Goal: Task Accomplishment & Management: Use online tool/utility

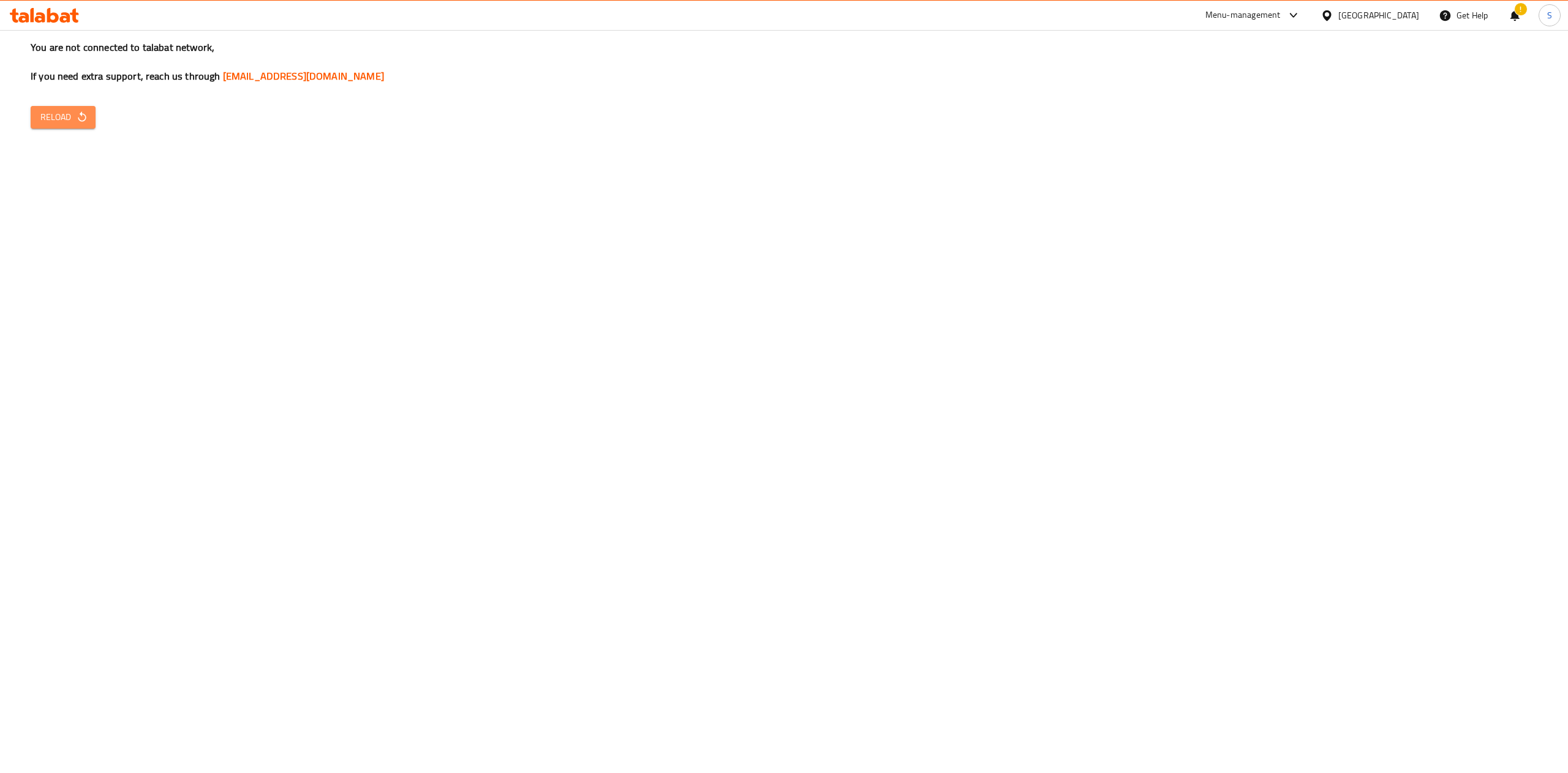
click at [64, 107] on button "Reload" at bounding box center [63, 117] width 65 height 23
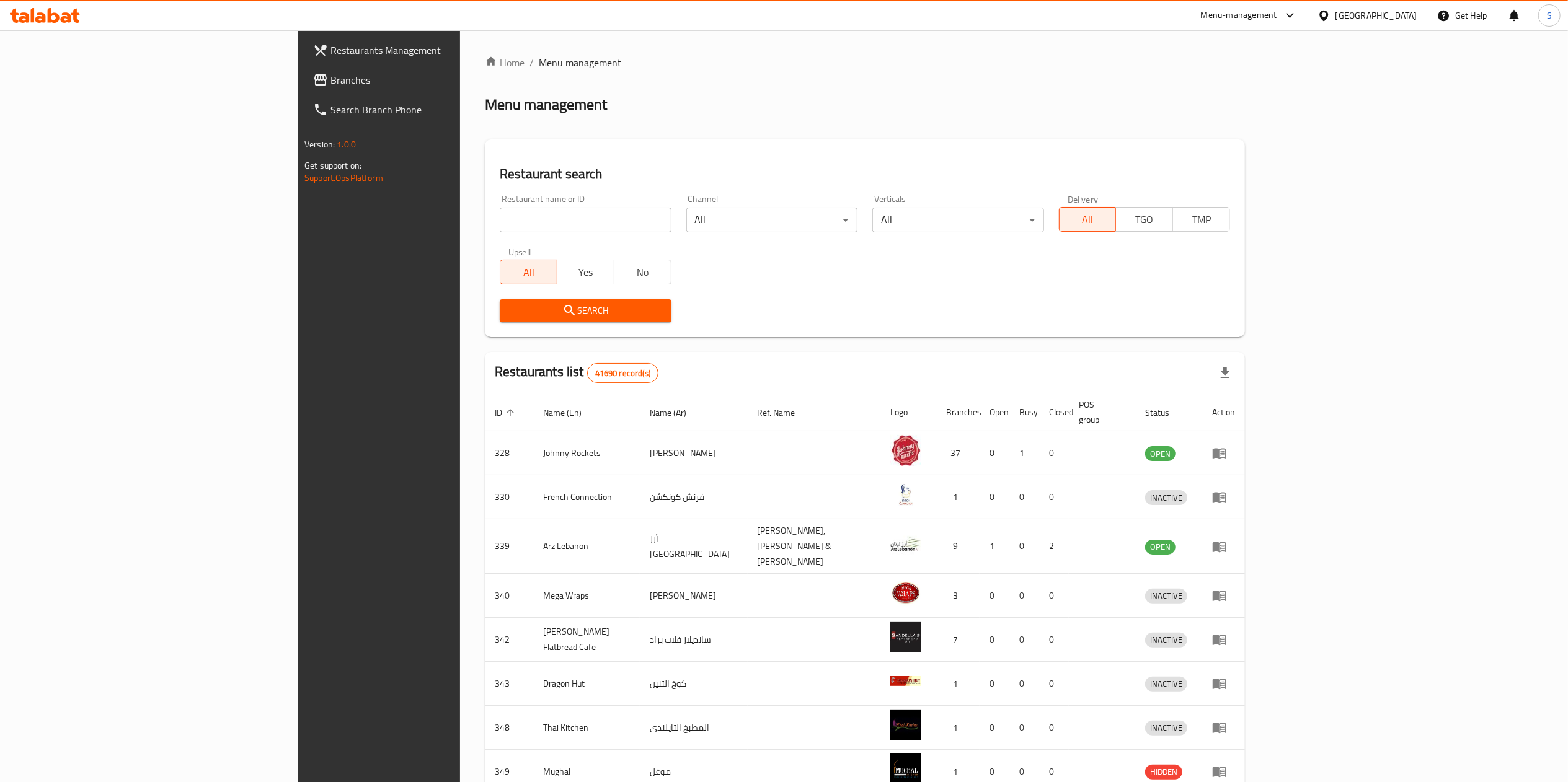
click at [390, 224] on div at bounding box center [784, 391] width 1568 height 782
click at [499, 224] on input "search" at bounding box center [585, 220] width 171 height 25
type input "white orchid flowers"
click button "Search" at bounding box center [585, 310] width 171 height 23
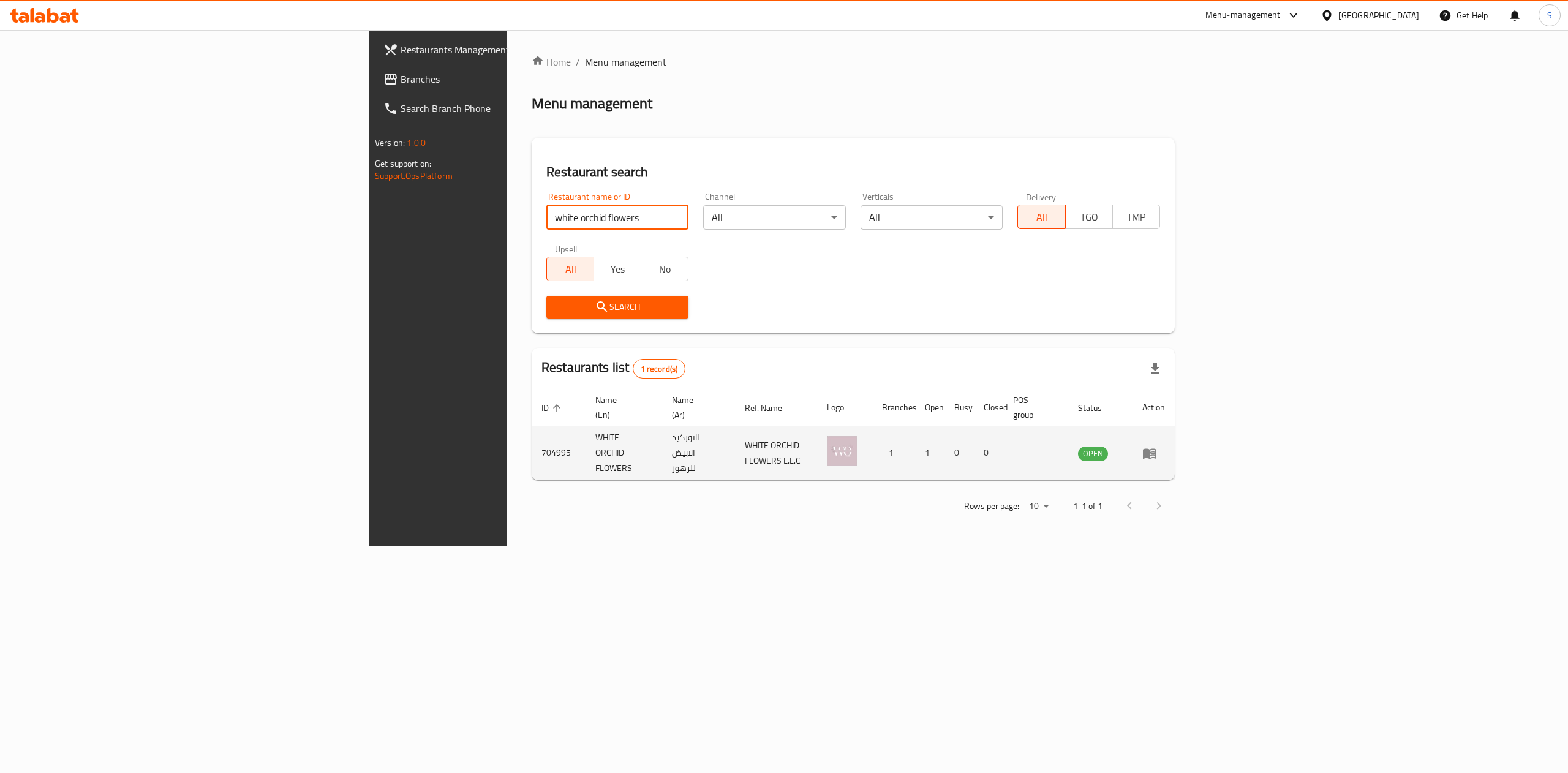
click at [1156, 448] on icon "enhanced table" at bounding box center [1150, 453] width 14 height 10
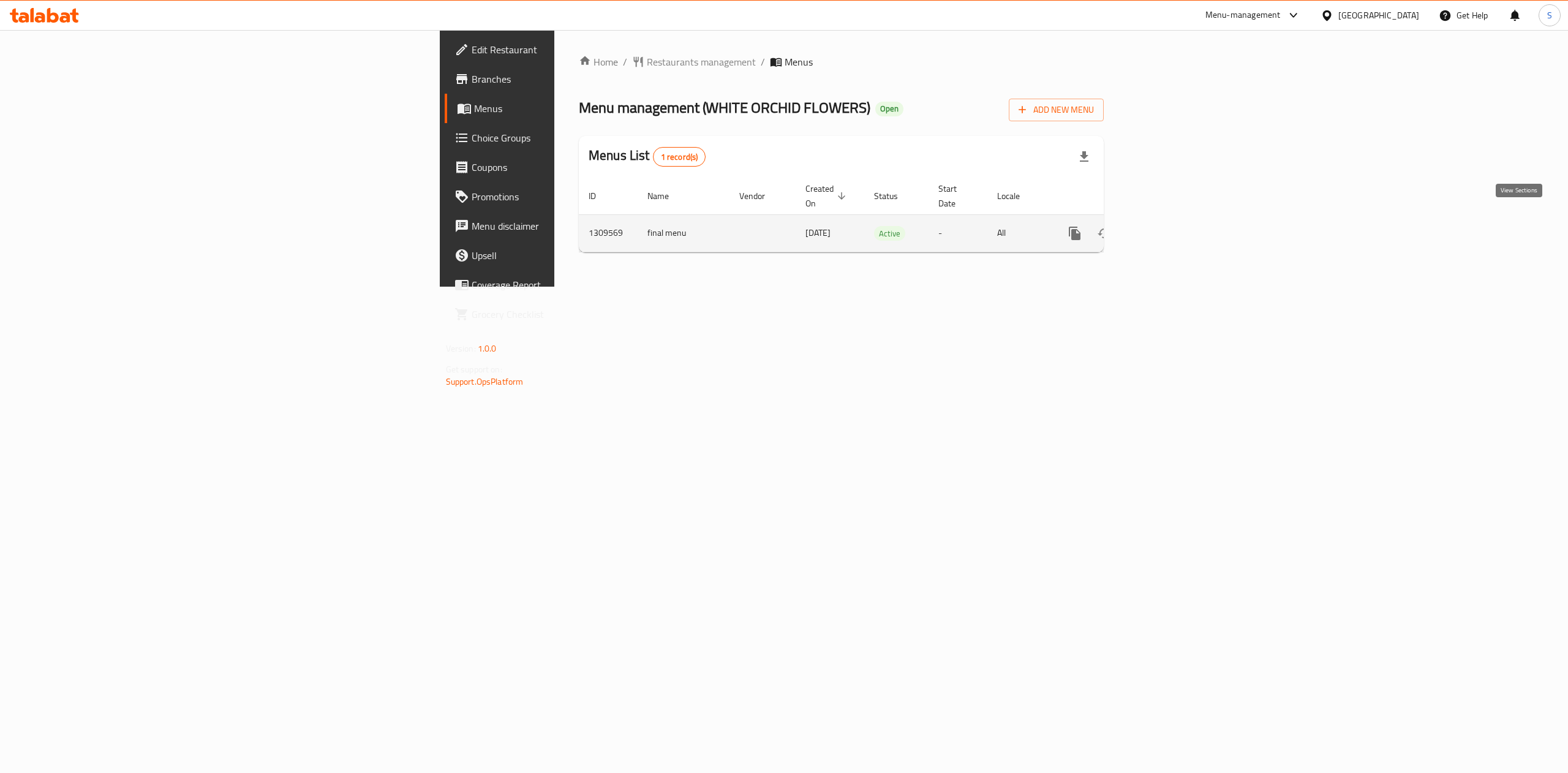
click at [1178, 229] on link "enhanced table" at bounding box center [1163, 234] width 30 height 30
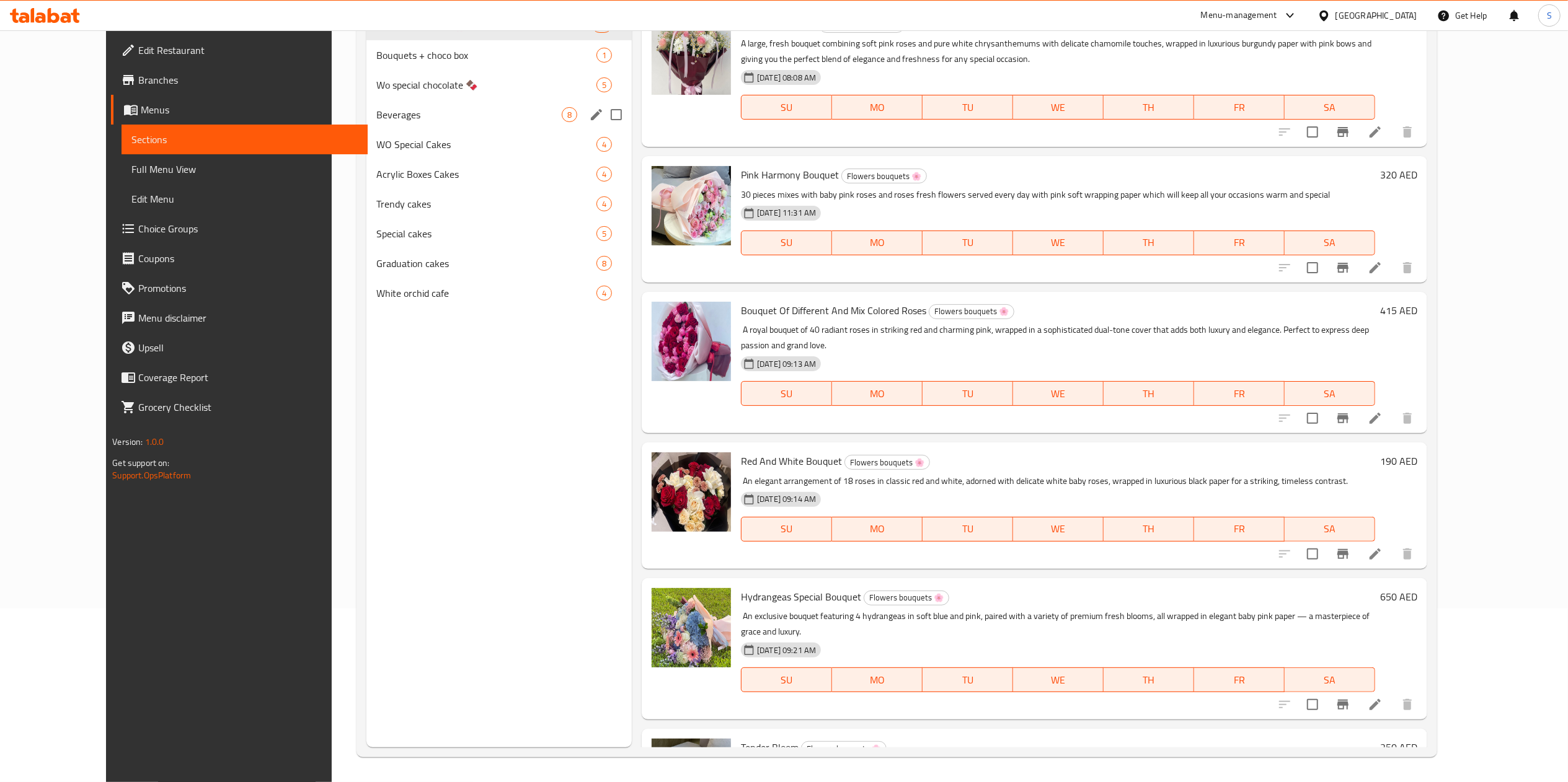
scroll to position [50, 0]
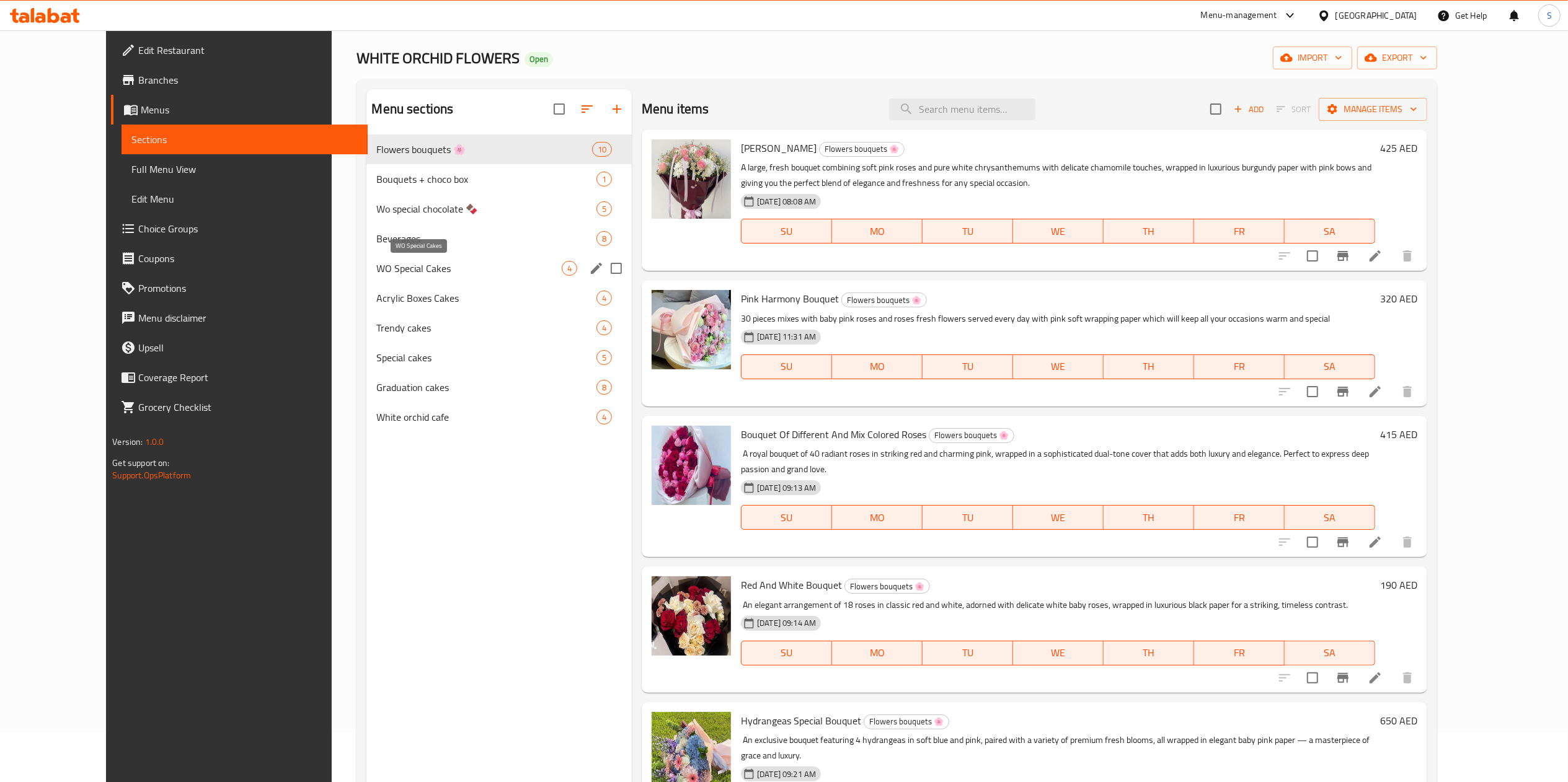
click at [376, 270] on span "WO Special Cakes" at bounding box center [468, 268] width 185 height 15
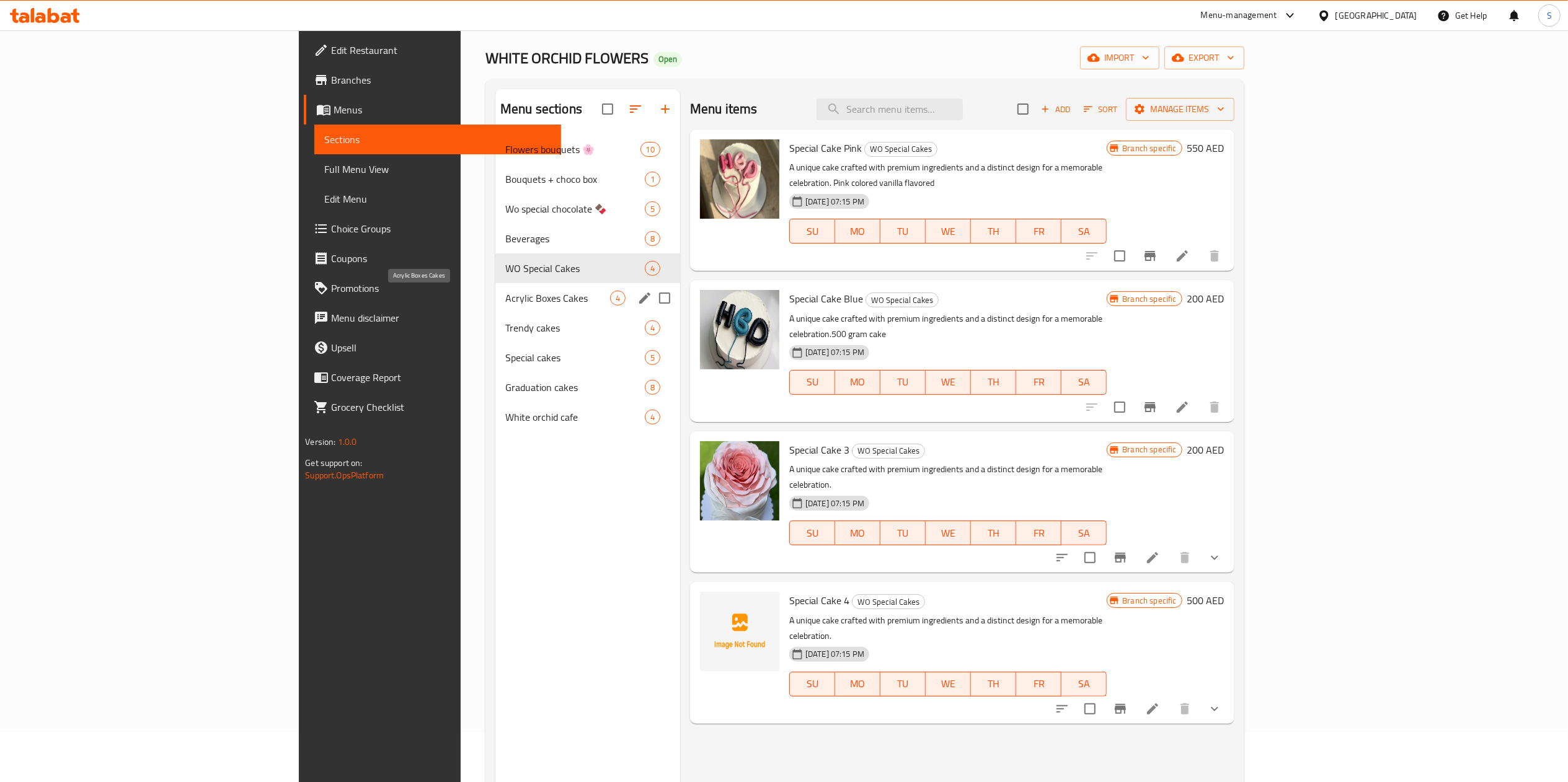
click at [505, 297] on span "Acrylic Boxes Cakes" at bounding box center [557, 297] width 104 height 15
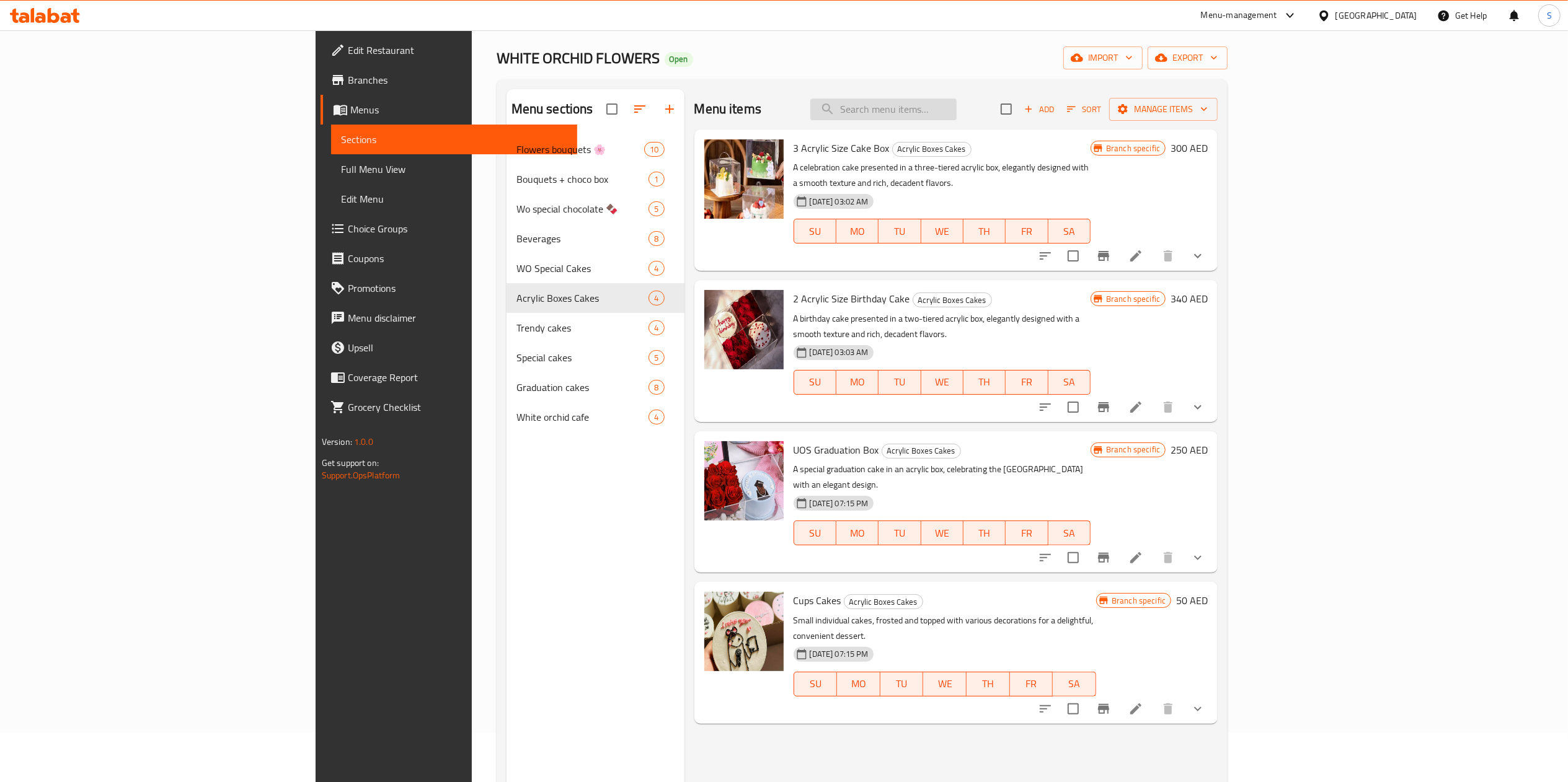
click at [956, 116] on input "search" at bounding box center [883, 109] width 147 height 22
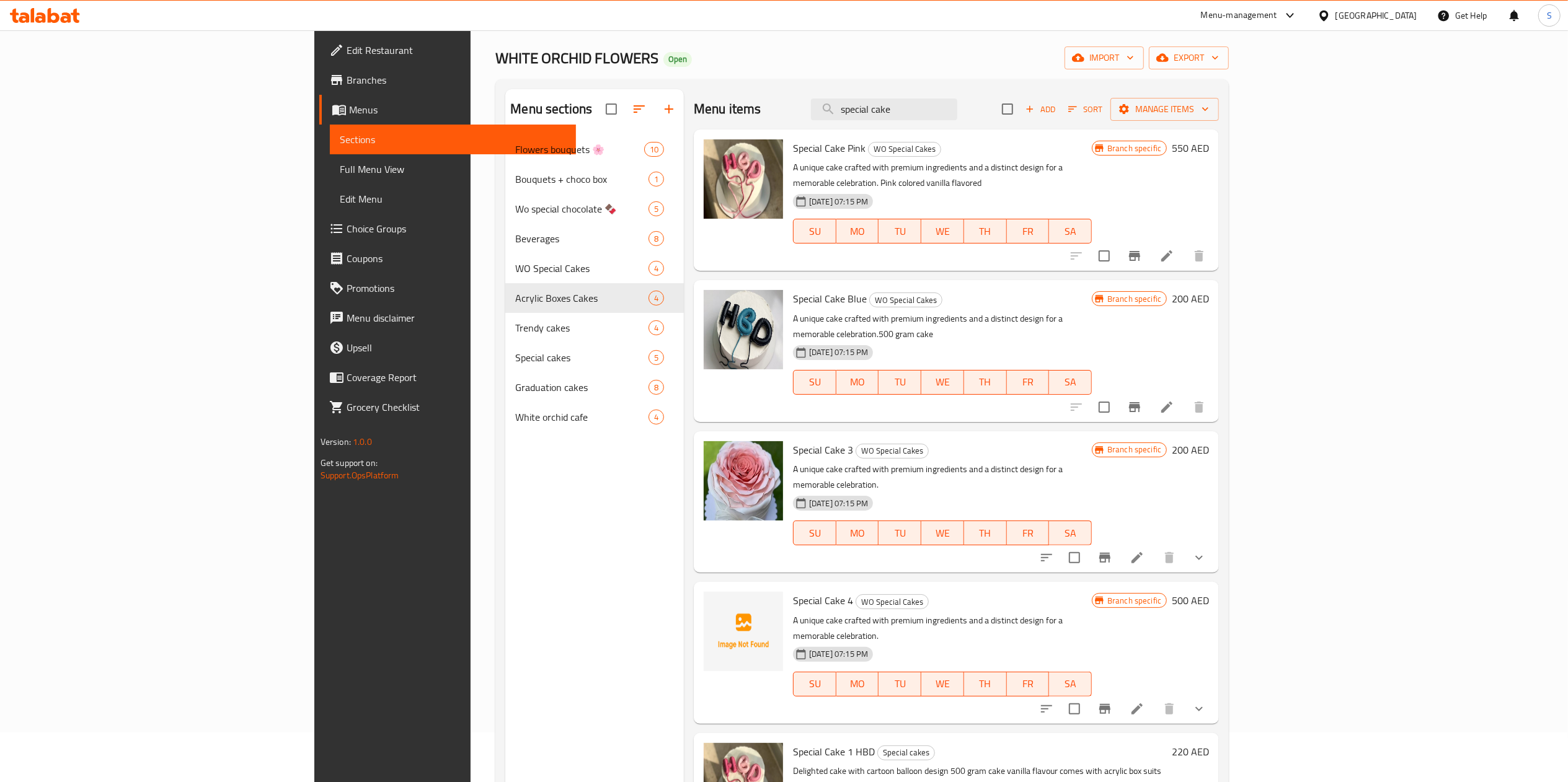
type input "special cake"
